Goal: Task Accomplishment & Management: Use online tool/utility

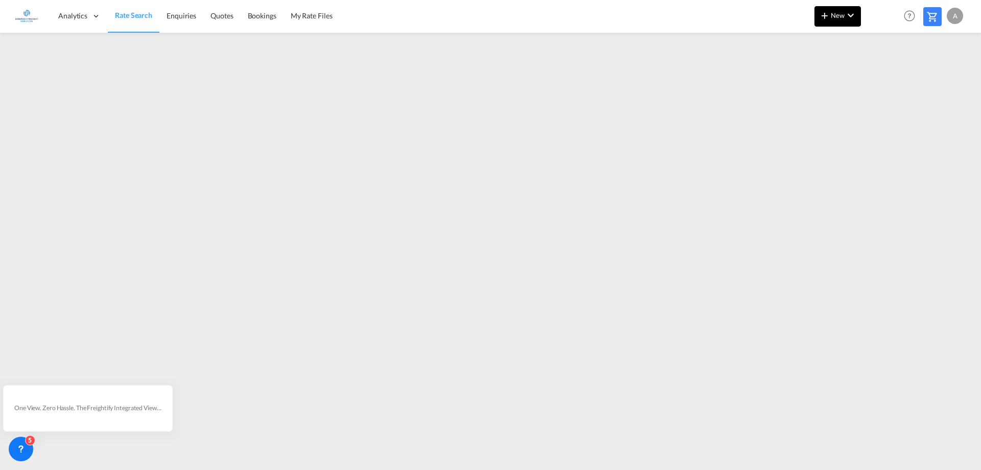
click at [820, 16] on md-icon "icon-plus 400-fg" at bounding box center [824, 15] width 12 height 12
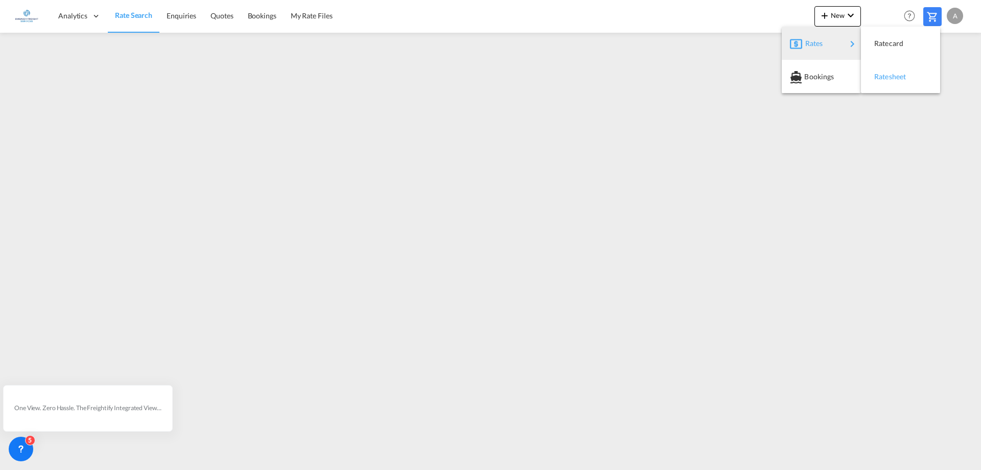
click at [883, 77] on span "Ratesheet" at bounding box center [879, 76] width 11 height 20
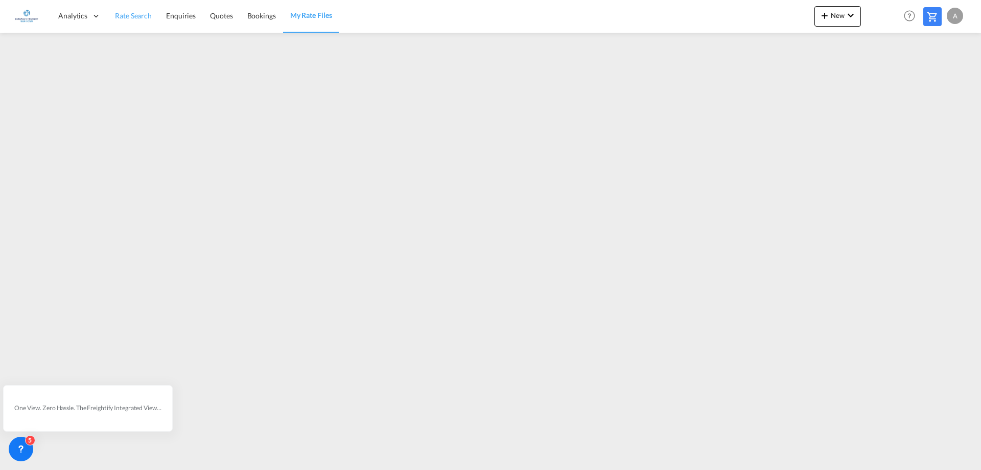
click at [117, 18] on span "Rate Search" at bounding box center [133, 15] width 37 height 9
